Goal: Transaction & Acquisition: Purchase product/service

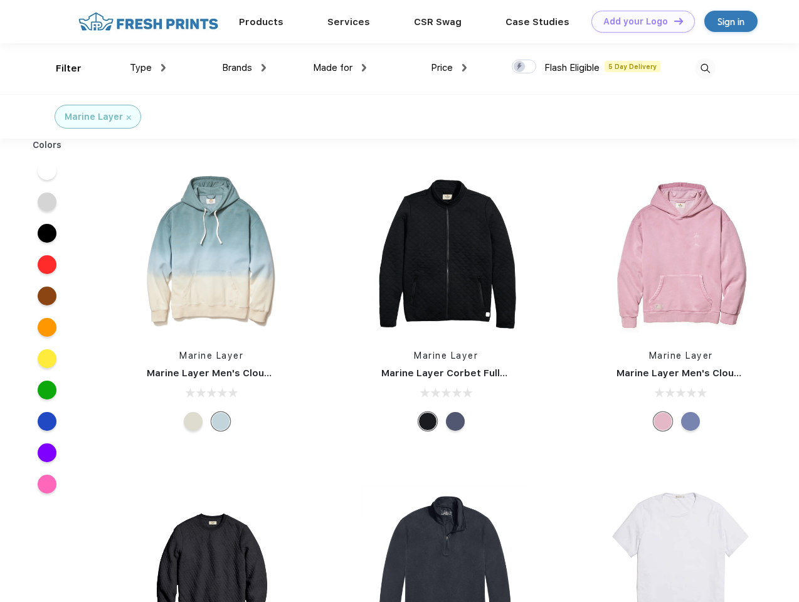
click at [638, 21] on link "Add your Logo Design Tool" at bounding box center [642, 22] width 103 height 22
click at [0, 0] on div "Design Tool" at bounding box center [0, 0] width 0 height 0
click at [673, 21] on link "Add your Logo Design Tool" at bounding box center [642, 22] width 103 height 22
click at [60, 68] on div "Filter" at bounding box center [69, 68] width 26 height 14
click at [148, 68] on span "Type" at bounding box center [141, 67] width 22 height 11
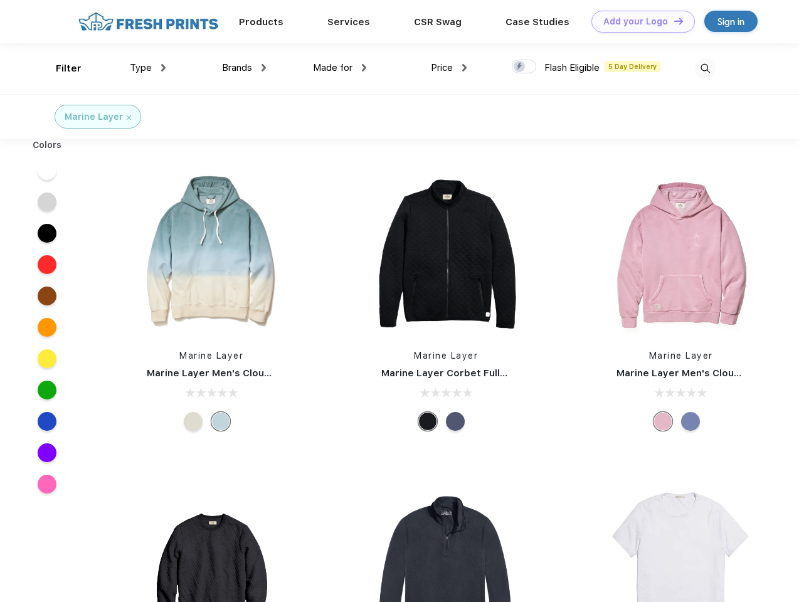
click at [244, 68] on span "Brands" at bounding box center [237, 67] width 30 height 11
click at [340, 68] on span "Made for" at bounding box center [332, 67] width 39 height 11
click at [449, 68] on span "Price" at bounding box center [442, 67] width 22 height 11
click at [524, 67] on div at bounding box center [524, 67] width 24 height 14
click at [520, 67] on input "checkbox" at bounding box center [516, 63] width 8 height 8
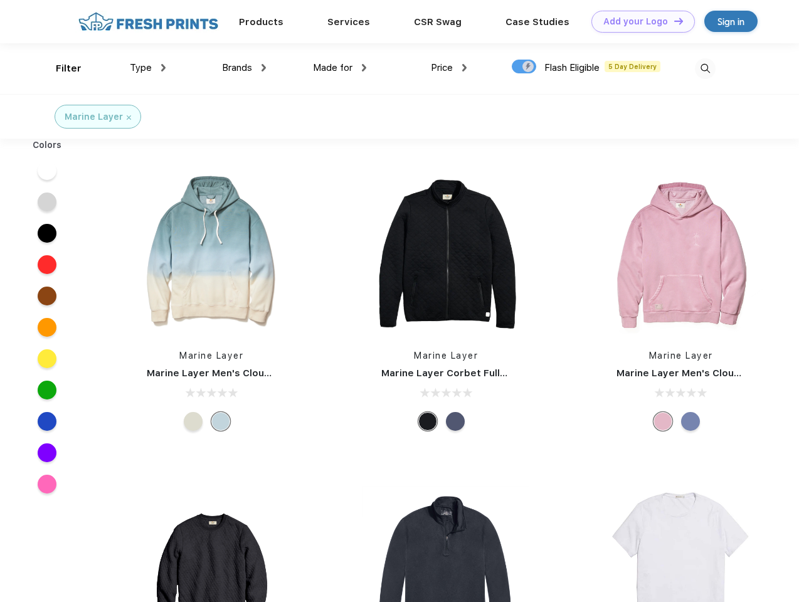
click at [705, 68] on img at bounding box center [705, 68] width 21 height 21
